Goal: Transaction & Acquisition: Purchase product/service

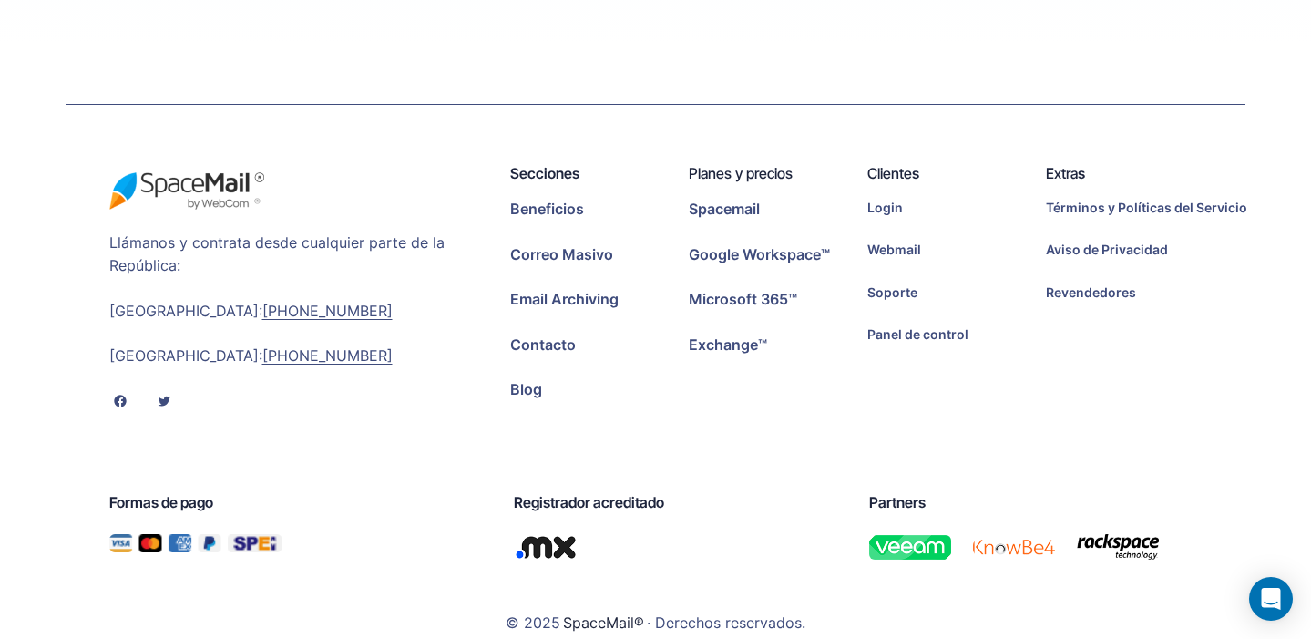
scroll to position [5184, 0]
click at [895, 240] on span "Webmail" at bounding box center [894, 250] width 54 height 20
click at [901, 325] on span "Panel de control" at bounding box center [917, 335] width 101 height 20
click at [878, 199] on span "Login" at bounding box center [885, 209] width 36 height 20
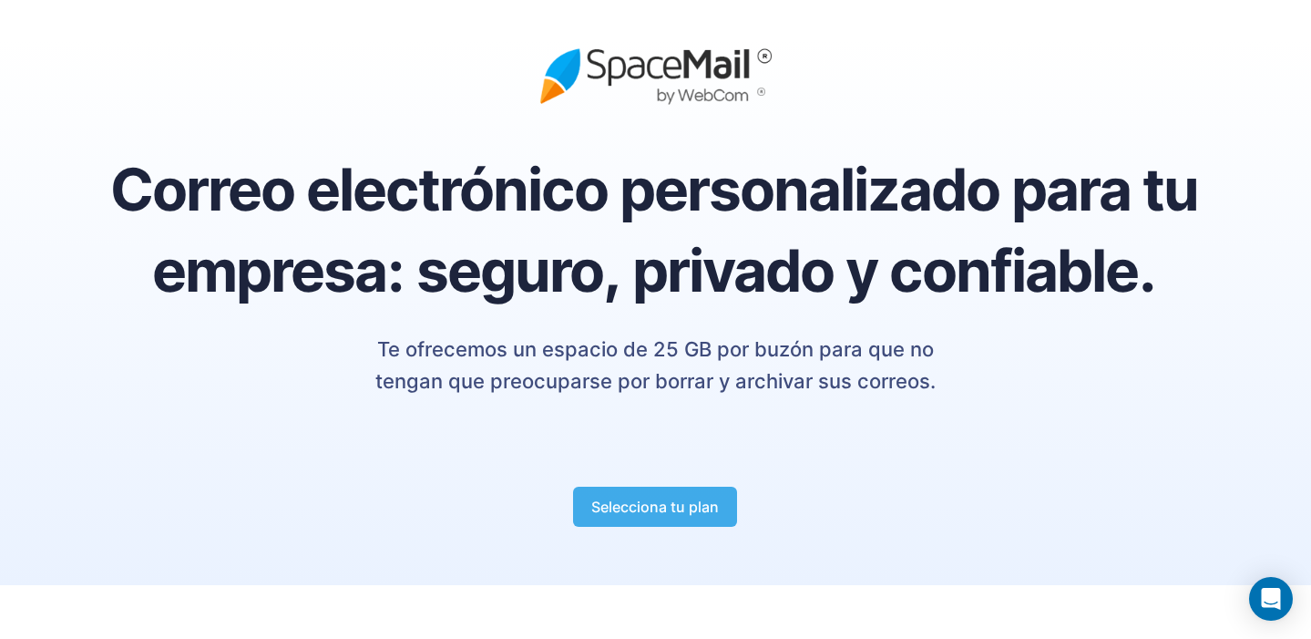
click at [639, 507] on strong "Selecciona tu plan" at bounding box center [655, 506] width 128 height 18
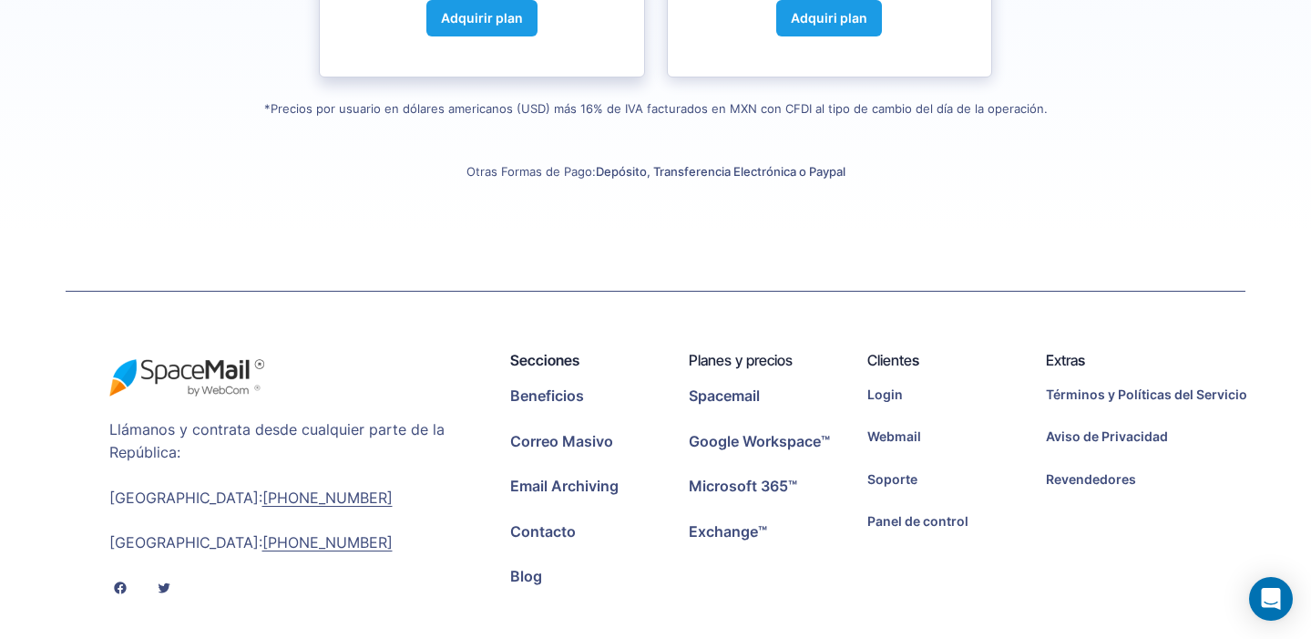
scroll to position [5011, 0]
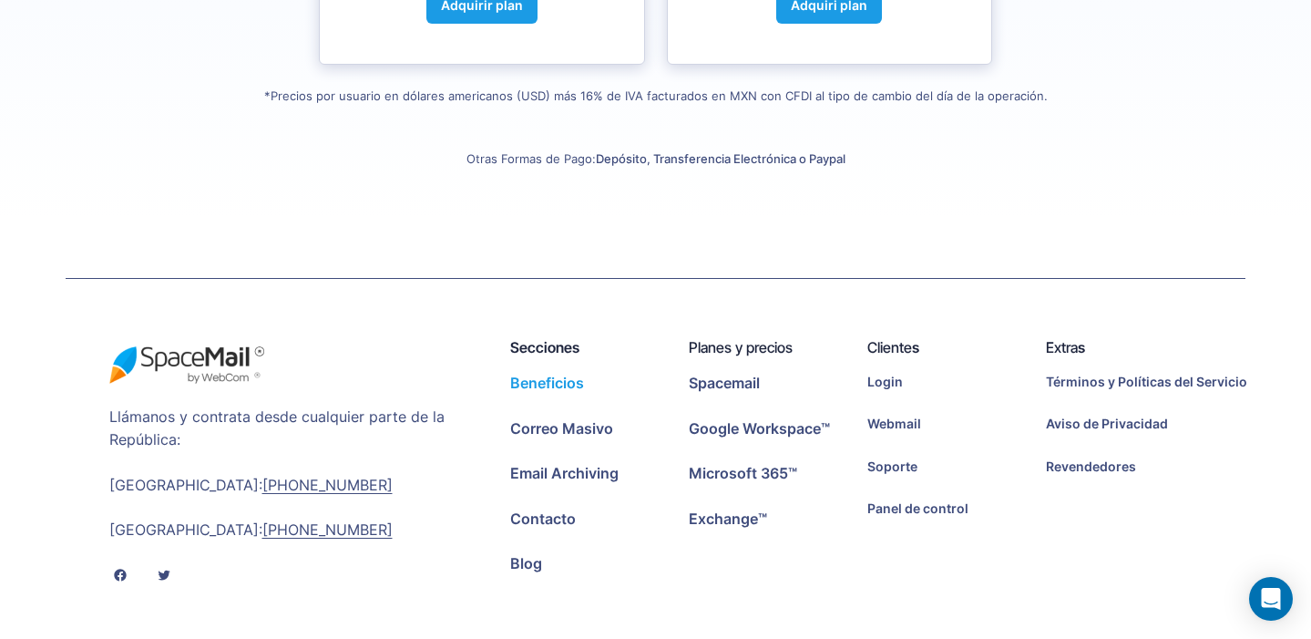
click at [539, 372] on span "Beneficios" at bounding box center [547, 384] width 74 height 24
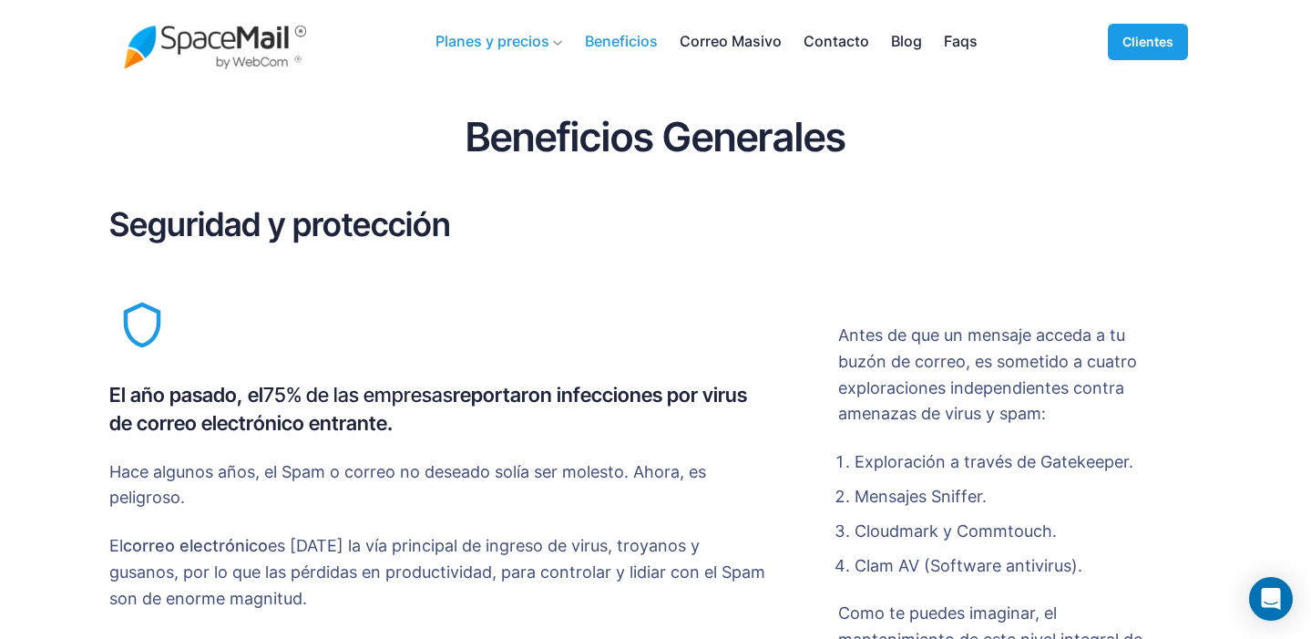
click at [522, 42] on span "Planes y precios" at bounding box center [492, 42] width 114 height 24
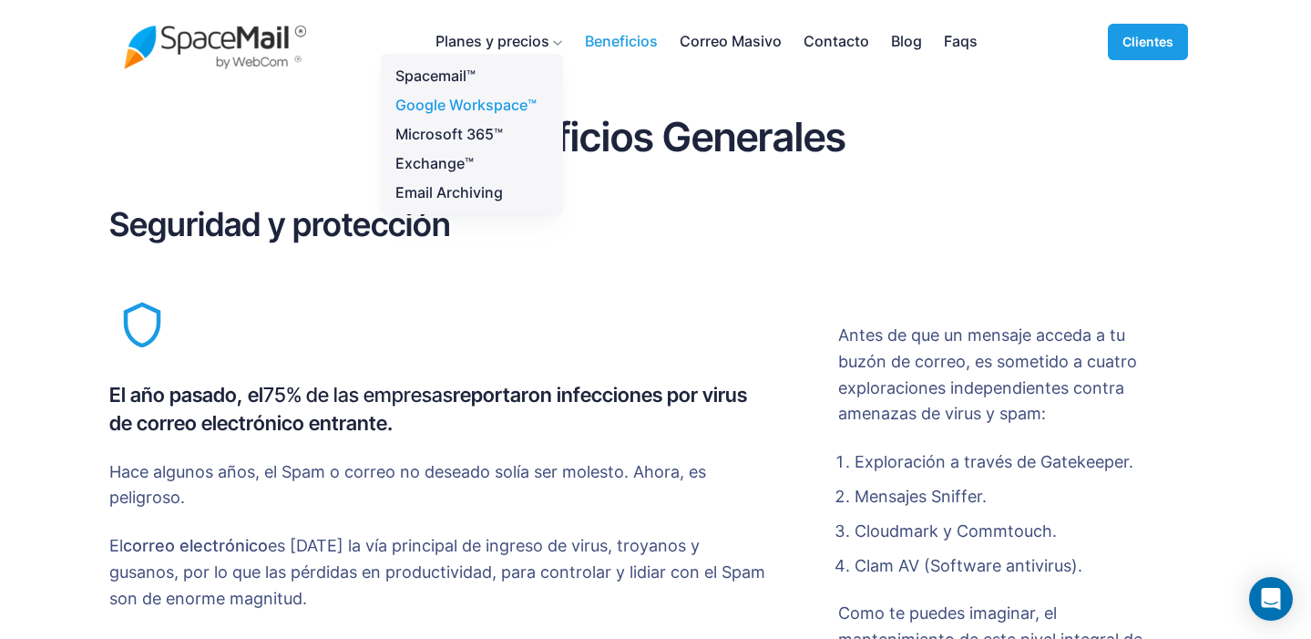
click at [456, 101] on span "Google Workspace™" at bounding box center [465, 104] width 141 height 15
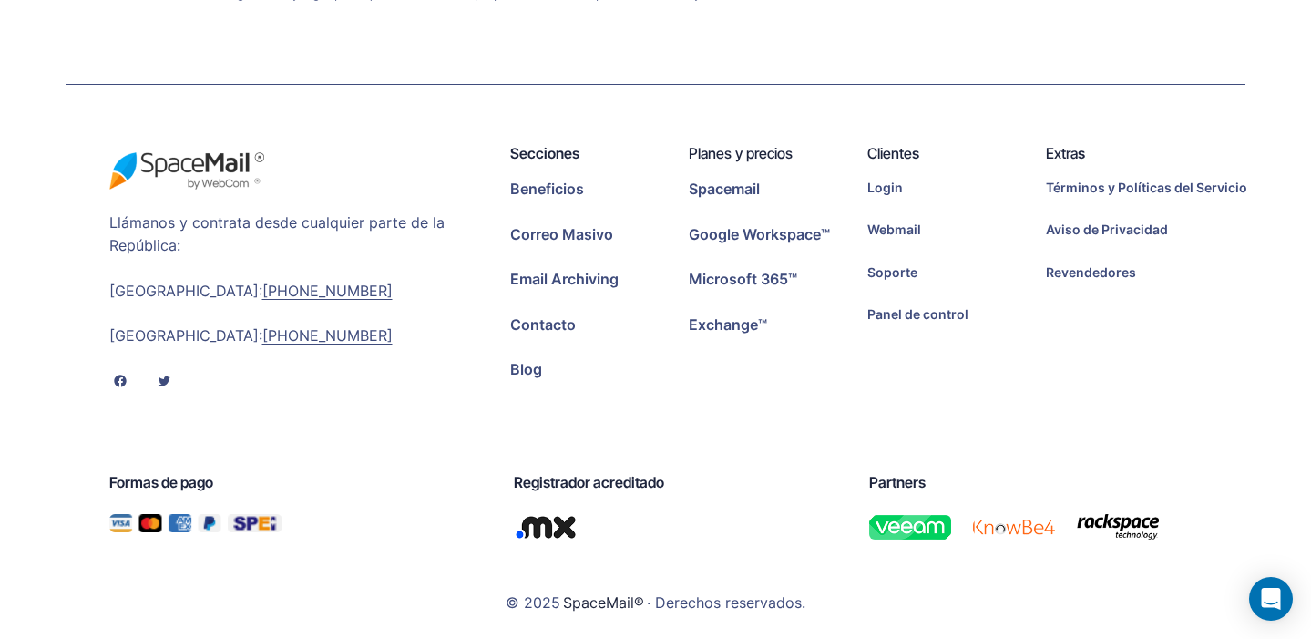
scroll to position [2909, 0]
